Goal: Information Seeking & Learning: Find specific fact

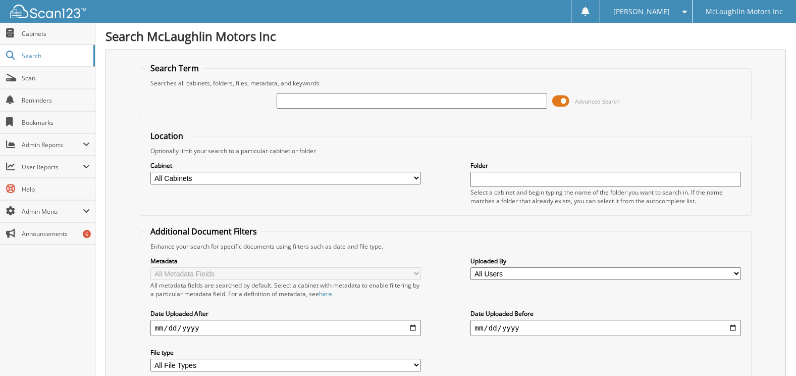
click at [372, 98] on input "text" at bounding box center [412, 100] width 270 height 15
type input "gtp"
click at [414, 172] on select "All Cabinets ACCOUNTS PAYABLE ACCOUNTS RECEIVABLE ACTIVE EMPLOYEE FILES APPLICA…" at bounding box center [285, 178] width 270 height 13
select select "9053"
click at [150, 172] on select "All Cabinets ACCOUNTS PAYABLE ACCOUNTS RECEIVABLE ACTIVE EMPLOYEE FILES APPLICA…" at bounding box center [285, 178] width 270 height 13
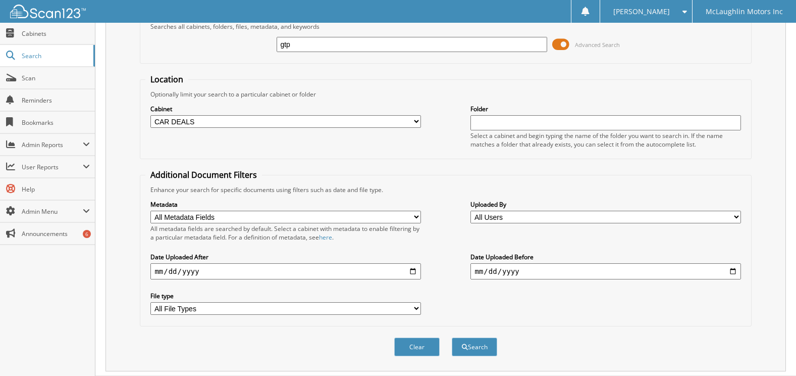
scroll to position [83, 0]
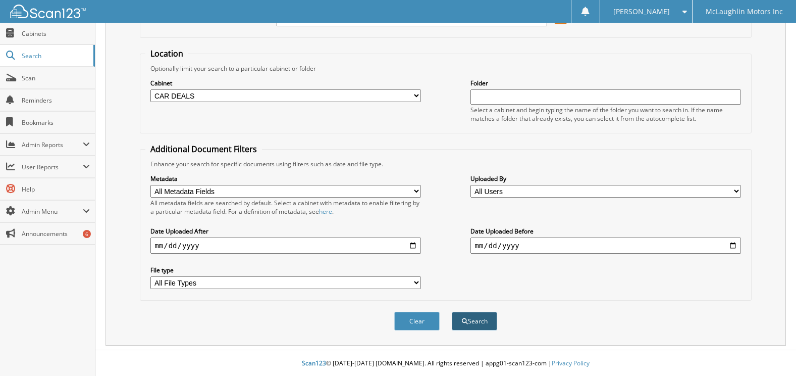
click at [473, 316] on button "Search" at bounding box center [474, 320] width 45 height 19
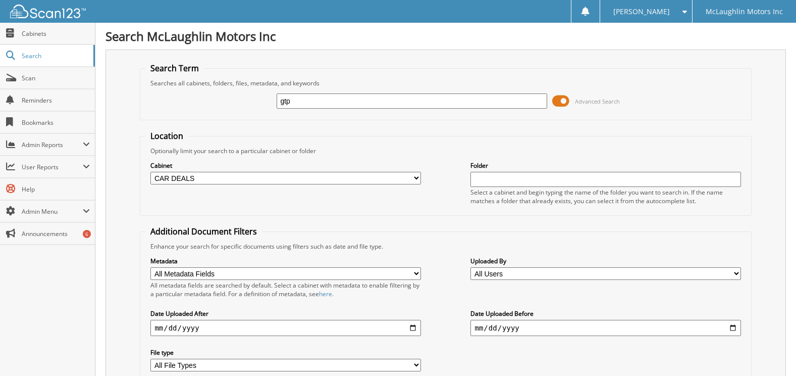
drag, startPoint x: 295, startPoint y: 103, endPoint x: 244, endPoint y: 108, distance: 51.2
click at [250, 108] on div "gtp Advanced Search" at bounding box center [445, 100] width 600 height 27
type input "guarantee"
type input "guaranteed"
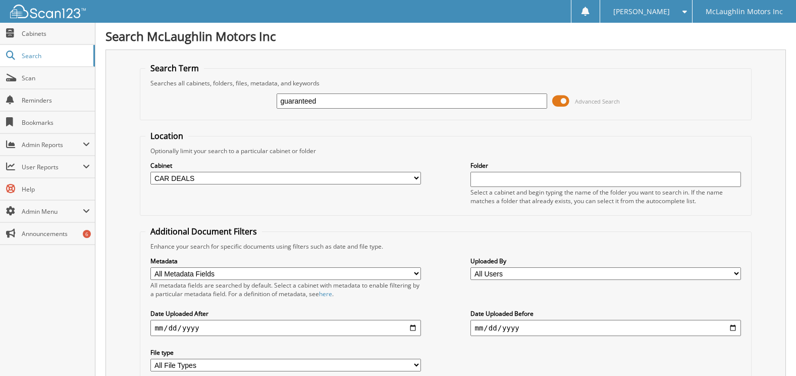
drag, startPoint x: 363, startPoint y: 109, endPoint x: 286, endPoint y: 103, distance: 77.4
click at [282, 103] on div "guaranteed" at bounding box center [412, 100] width 270 height 17
drag, startPoint x: 321, startPoint y: 101, endPoint x: 239, endPoint y: 97, distance: 81.9
click at [239, 97] on div "guaranteed Advanced Search" at bounding box center [445, 100] width 600 height 27
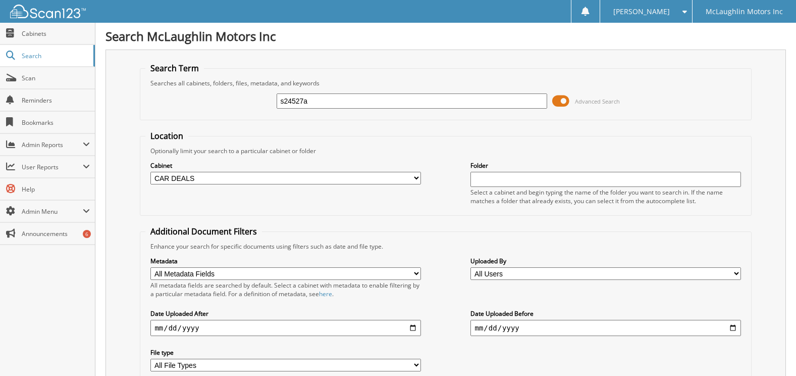
type input "s24527a"
drag, startPoint x: 326, startPoint y: 99, endPoint x: 217, endPoint y: 81, distance: 110.6
click at [249, 102] on div "s24527a Advanced Search" at bounding box center [445, 100] width 600 height 27
type input "M3017890"
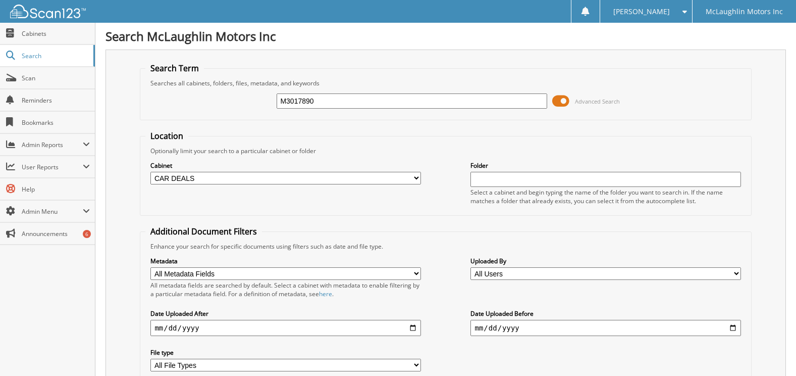
drag, startPoint x: 320, startPoint y: 100, endPoint x: 231, endPoint y: 99, distance: 88.9
click at [231, 99] on div "M3017890 Advanced Search" at bounding box center [445, 100] width 600 height 27
type input "s24284a"
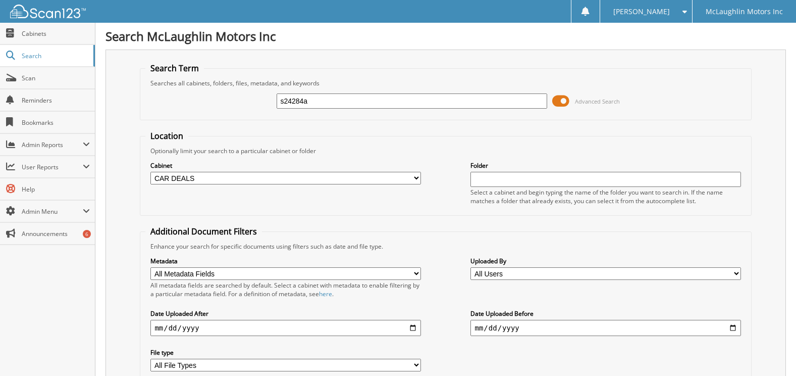
click at [319, 98] on input "s24284a" at bounding box center [412, 100] width 270 height 15
type input "s24284"
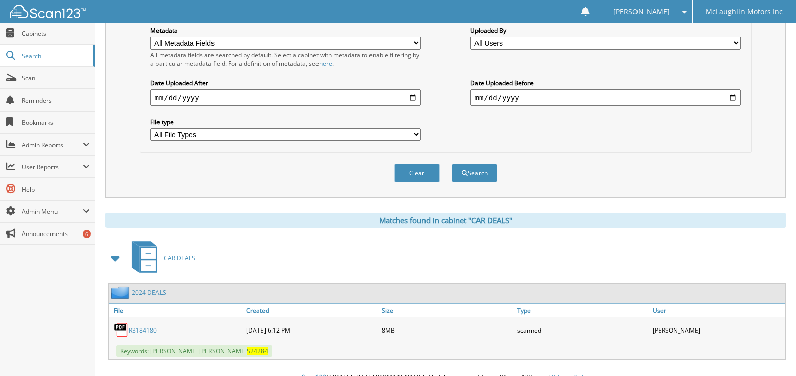
scroll to position [245, 0]
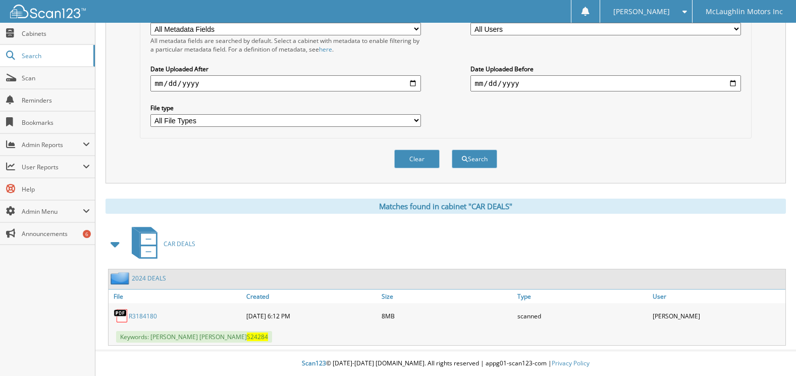
click at [146, 313] on link "R3184180" at bounding box center [143, 315] width 28 height 9
